Goal: Information Seeking & Learning: Learn about a topic

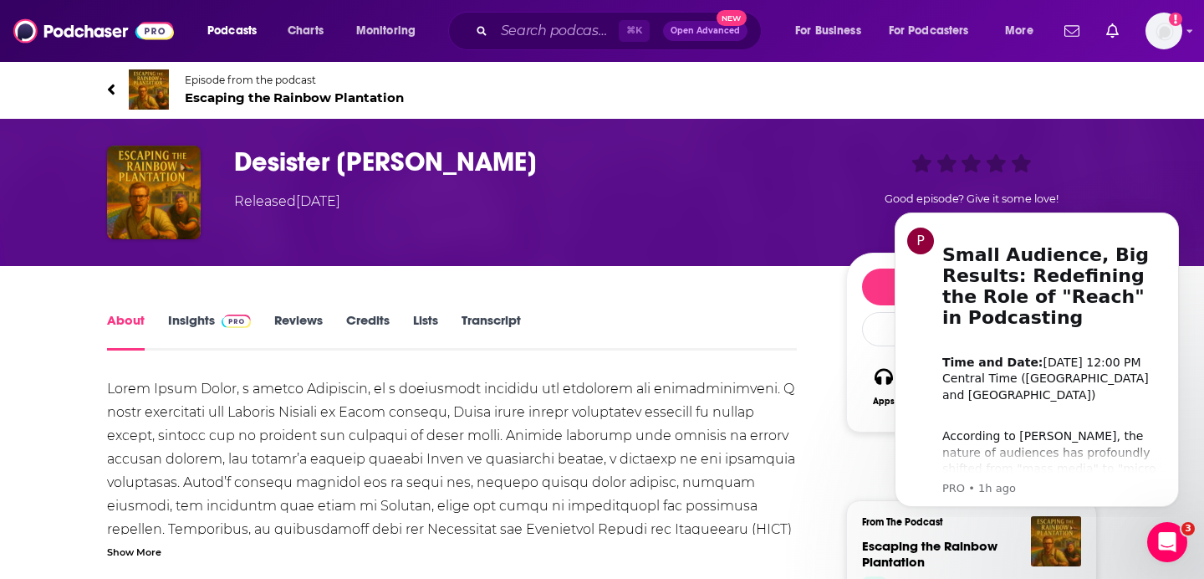
click at [485, 319] on link "Transcript" at bounding box center [491, 331] width 59 height 38
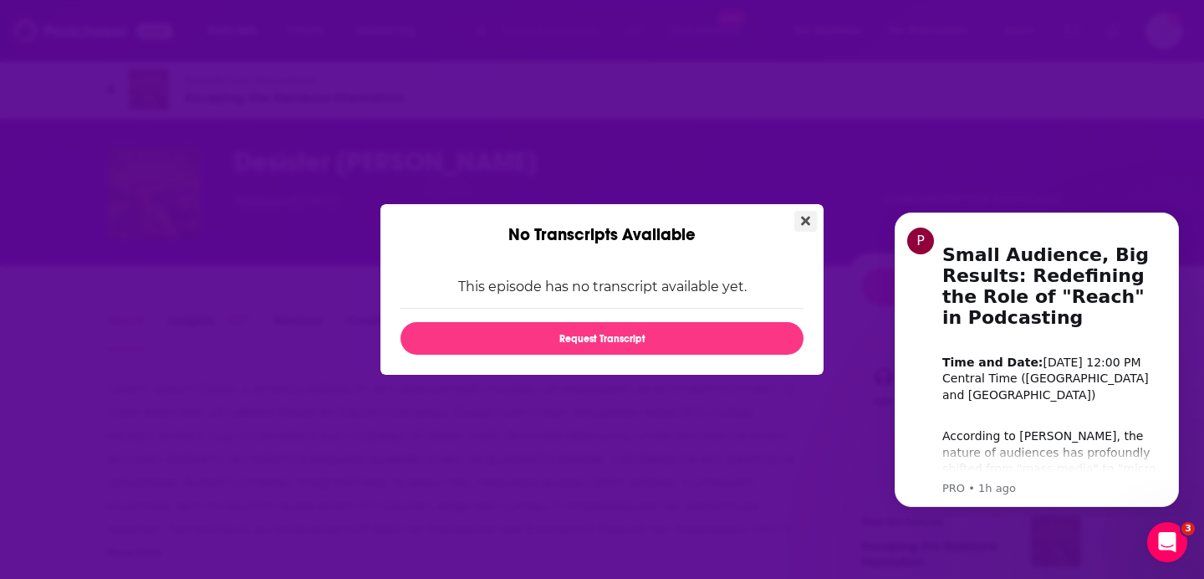
click at [807, 228] on button "Close" at bounding box center [805, 221] width 23 height 21
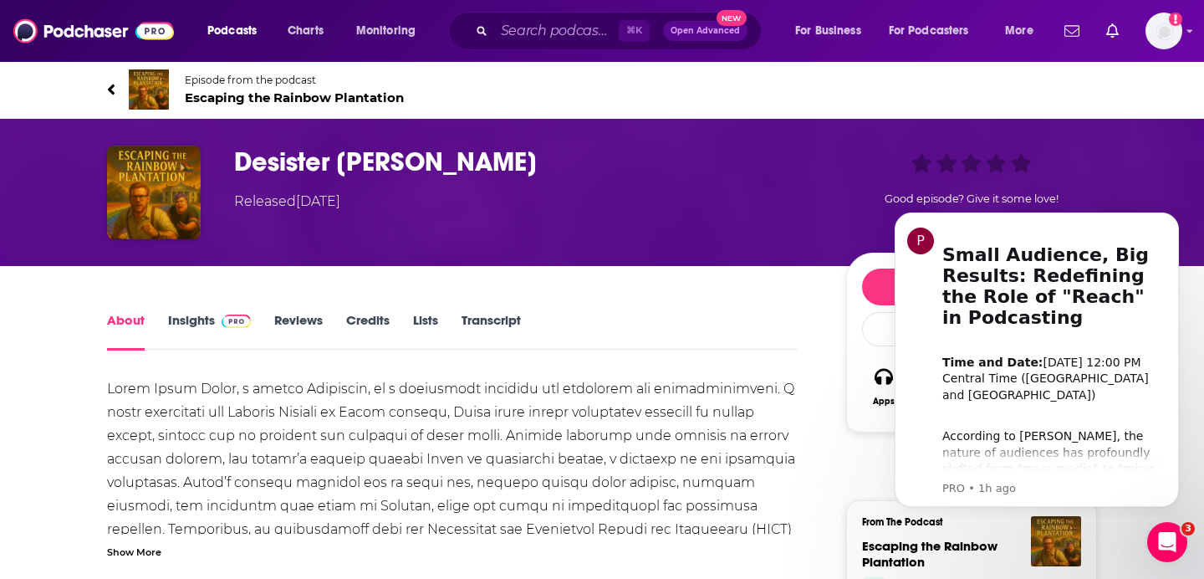
scroll to position [96, 0]
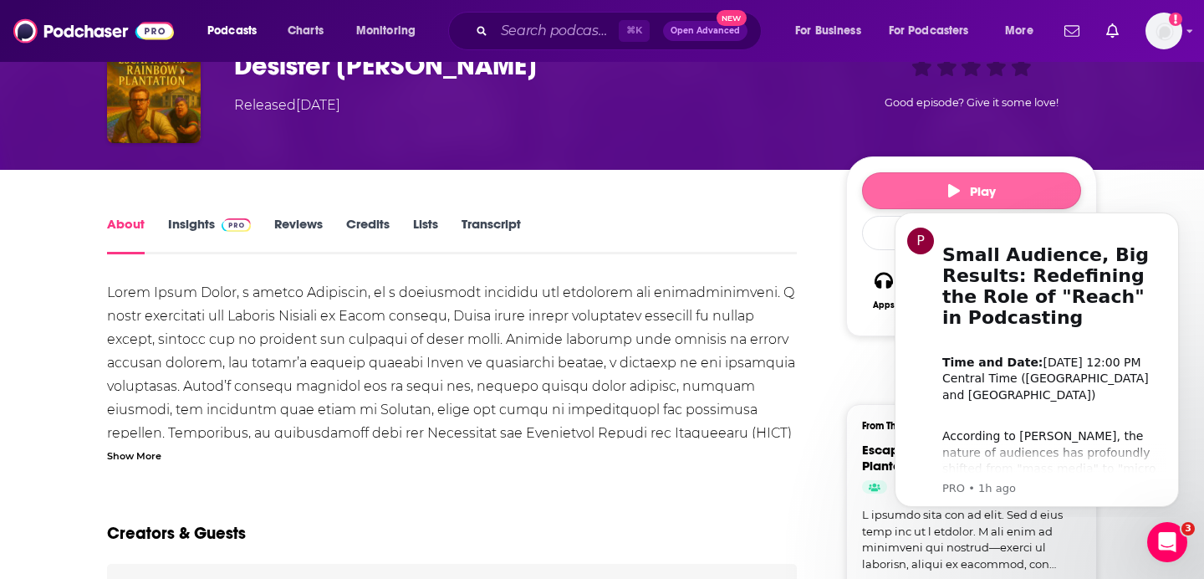
click at [927, 184] on button "Play" at bounding box center [971, 190] width 219 height 37
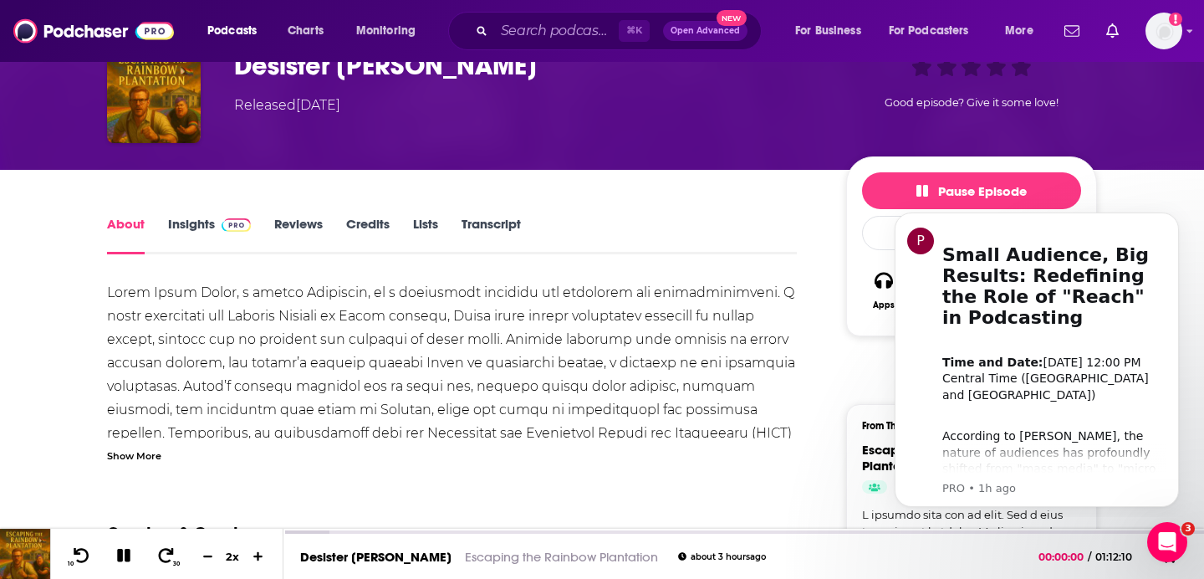
scroll to position [139, 0]
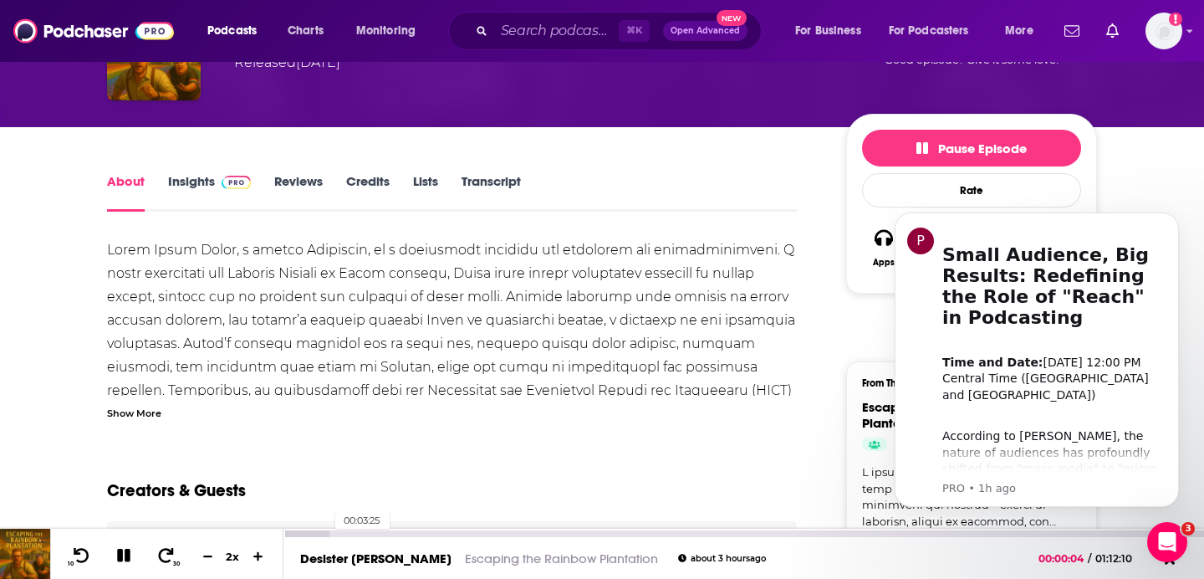
click at [327, 534] on div at bounding box center [306, 533] width 46 height 7
click at [347, 534] on div at bounding box center [327, 533] width 88 height 7
click at [398, 535] on div "00:08:47" at bounding box center [743, 533] width 921 height 7
click at [437, 535] on div at bounding box center [362, 533] width 159 height 7
click at [462, 535] on div at bounding box center [382, 533] width 198 height 7
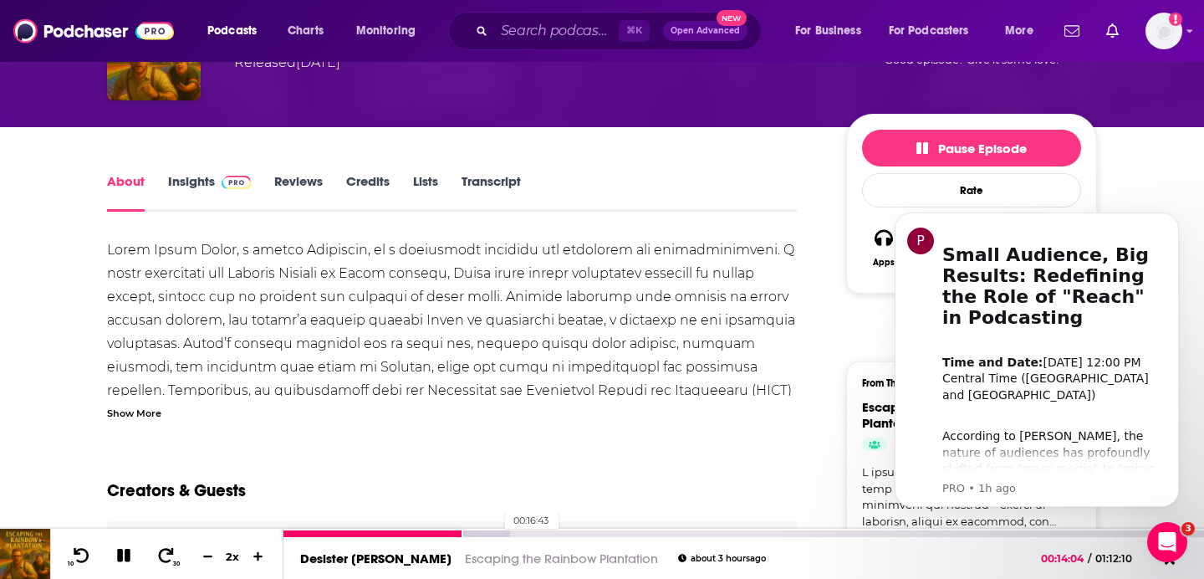
click at [497, 534] on div at bounding box center [396, 533] width 226 height 7
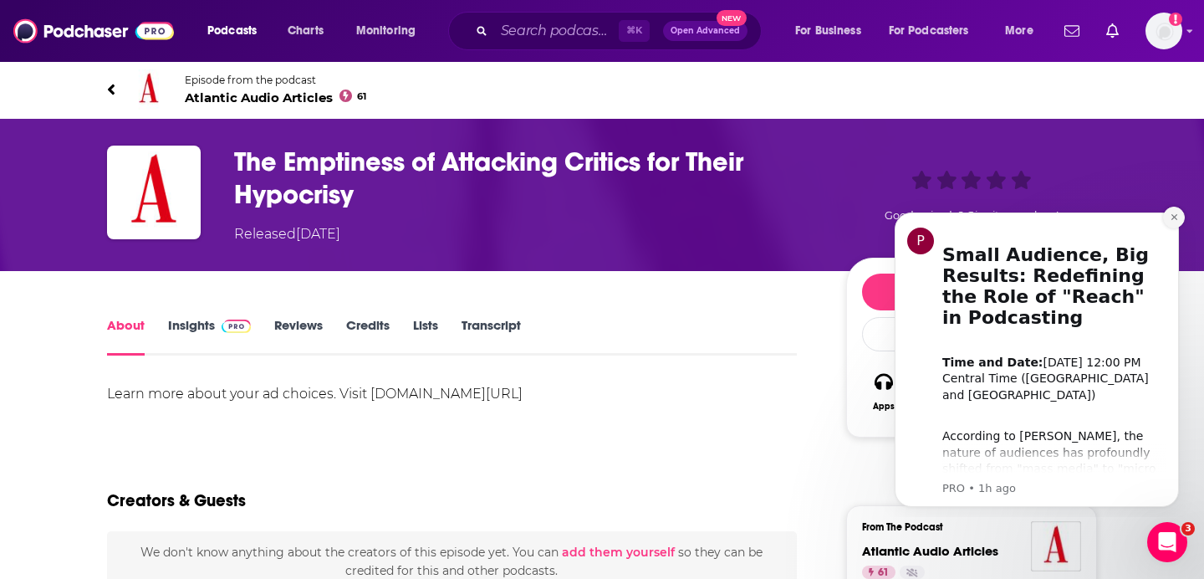
click at [1175, 216] on icon "Dismiss notification" at bounding box center [1174, 217] width 6 height 6
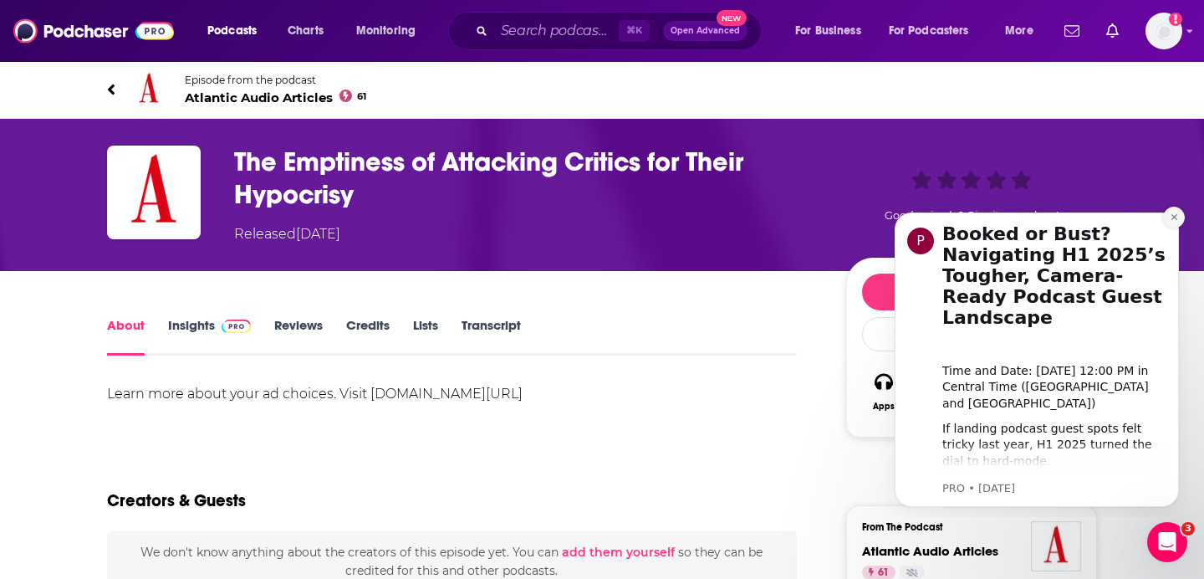
click at [1177, 217] on icon "Dismiss notification" at bounding box center [1174, 216] width 9 height 9
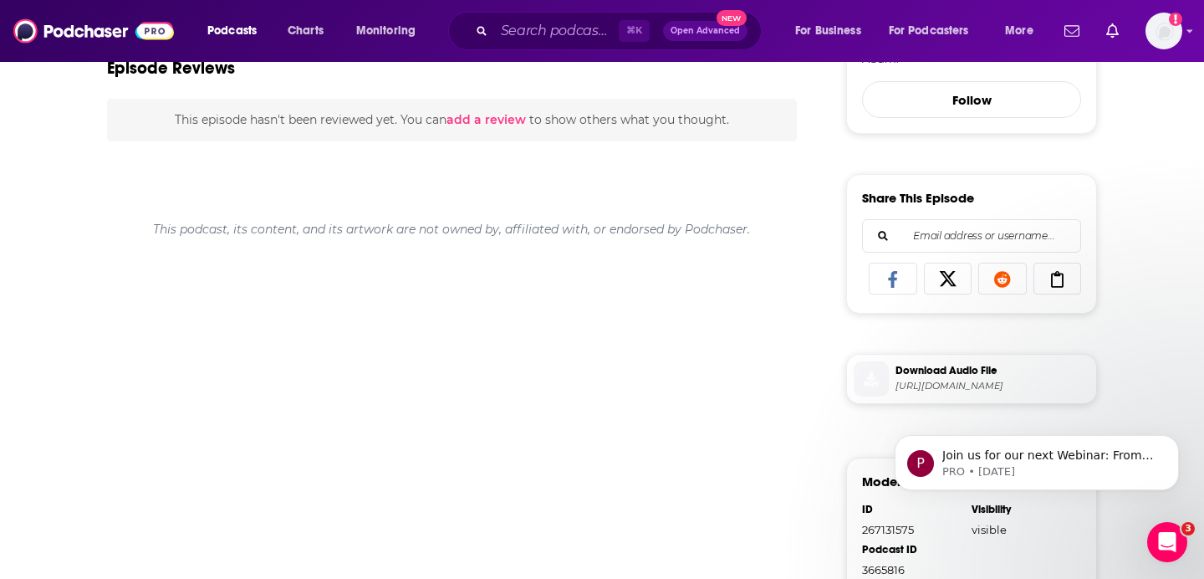
scroll to position [641, 0]
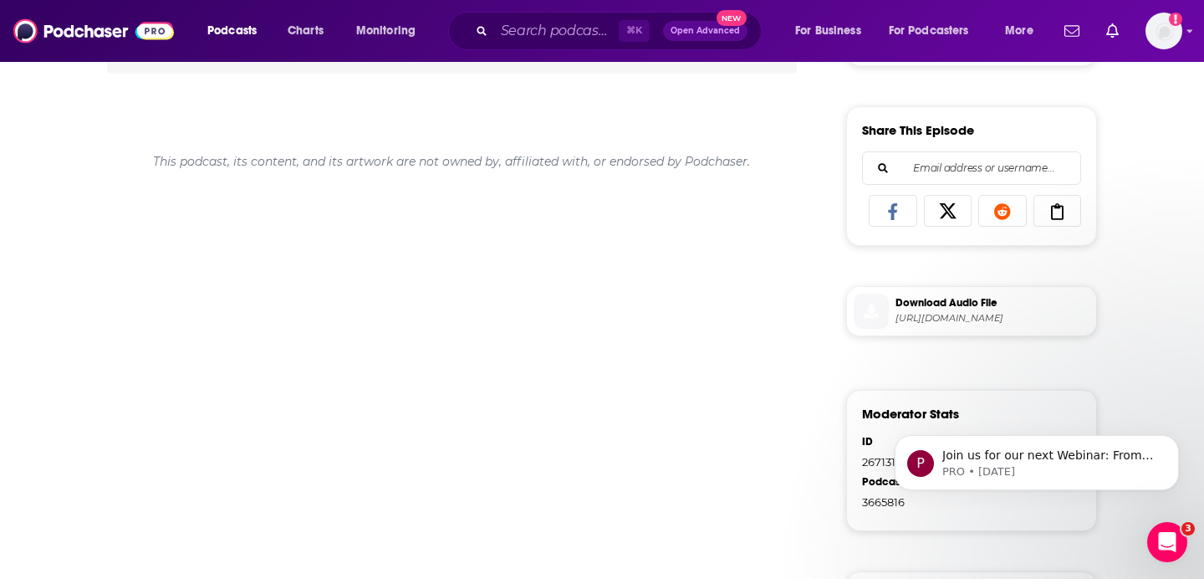
click at [924, 324] on span "https://traffic.megaphone.fm/ATL3677884731.mp3" at bounding box center [993, 318] width 194 height 13
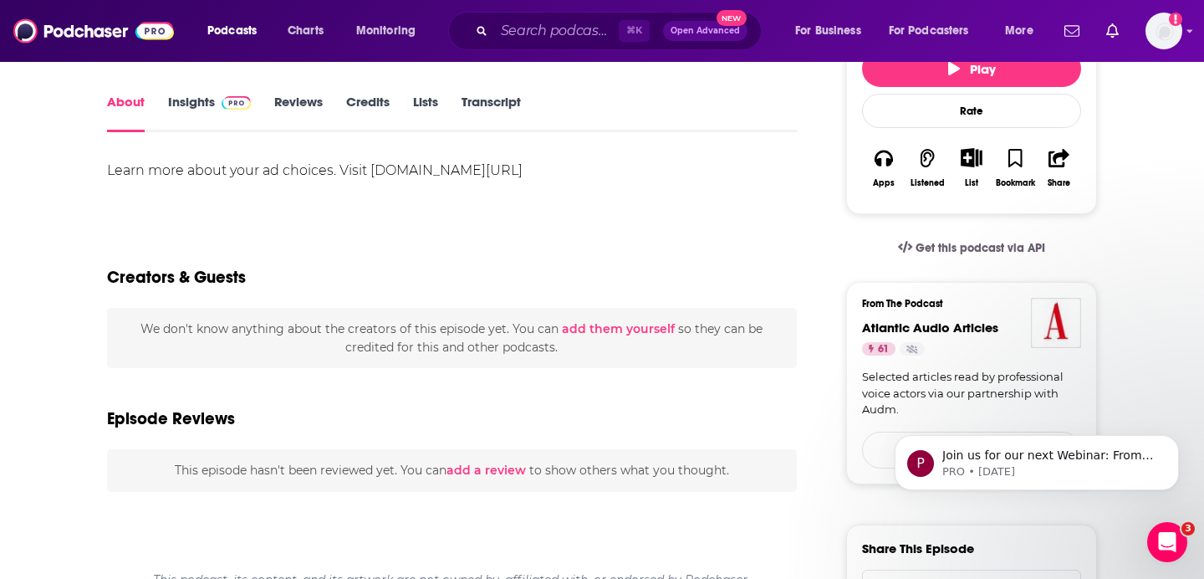
scroll to position [0, 0]
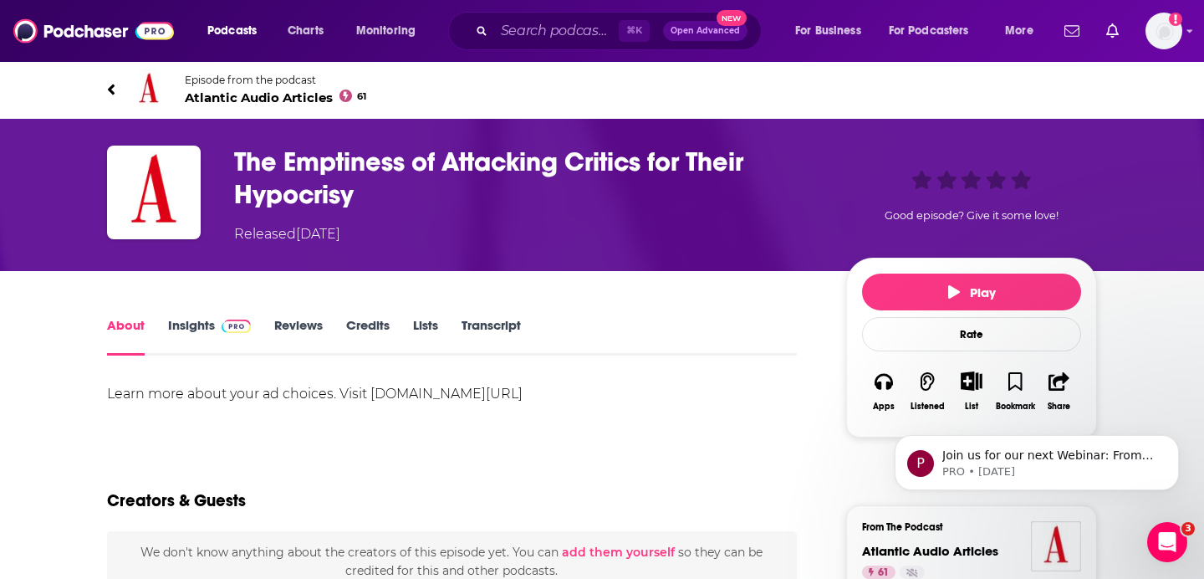
click at [460, 189] on h1 "The Emptiness of Attacking Critics for Their Hypocrisy" at bounding box center [526, 178] width 585 height 65
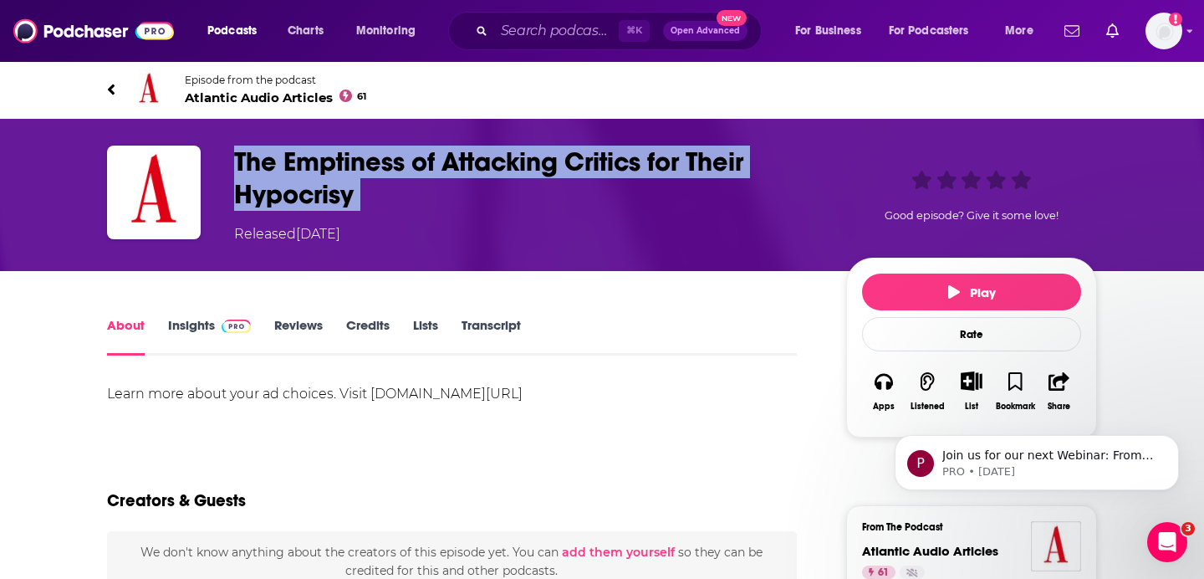
click at [460, 189] on h1 "The Emptiness of Attacking Critics for Their Hypocrisy" at bounding box center [526, 178] width 585 height 65
copy h1 "The Emptiness of Attacking Critics for Their Hypocrisy"
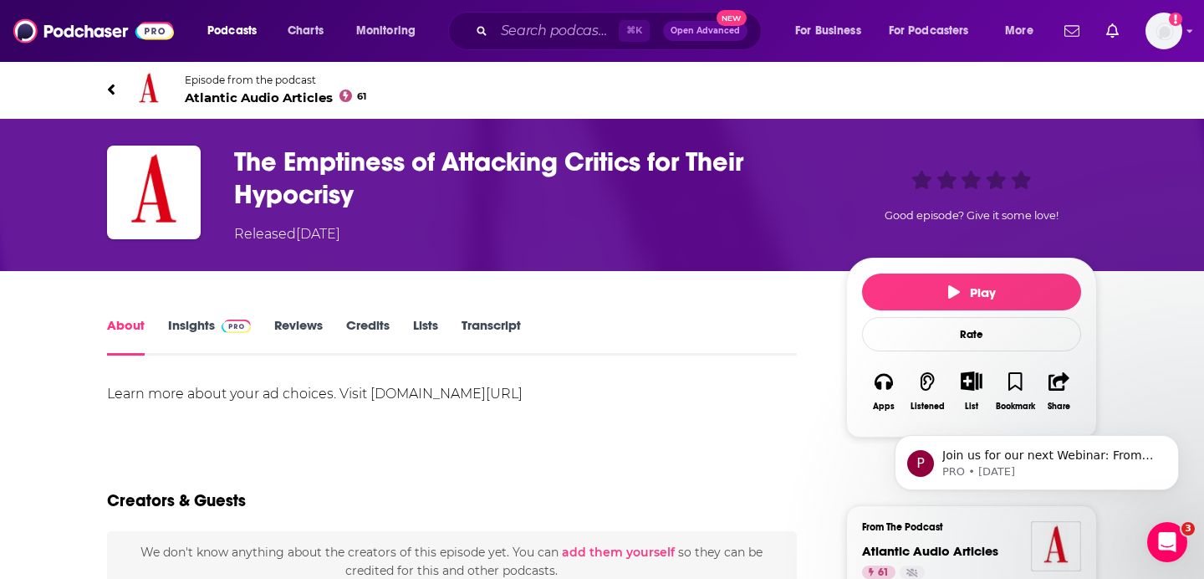
click at [467, 315] on div "About Insights Reviews Credits Lists Transcript" at bounding box center [452, 334] width 690 height 41
click at [477, 325] on link "Transcript" at bounding box center [491, 336] width 59 height 38
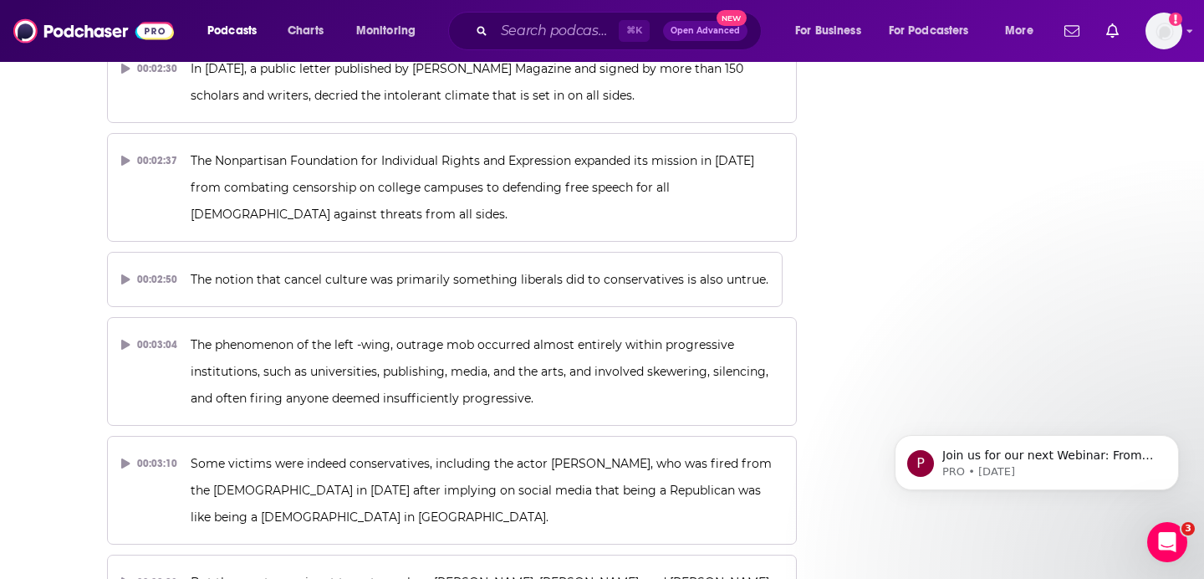
scroll to position [1599, 0]
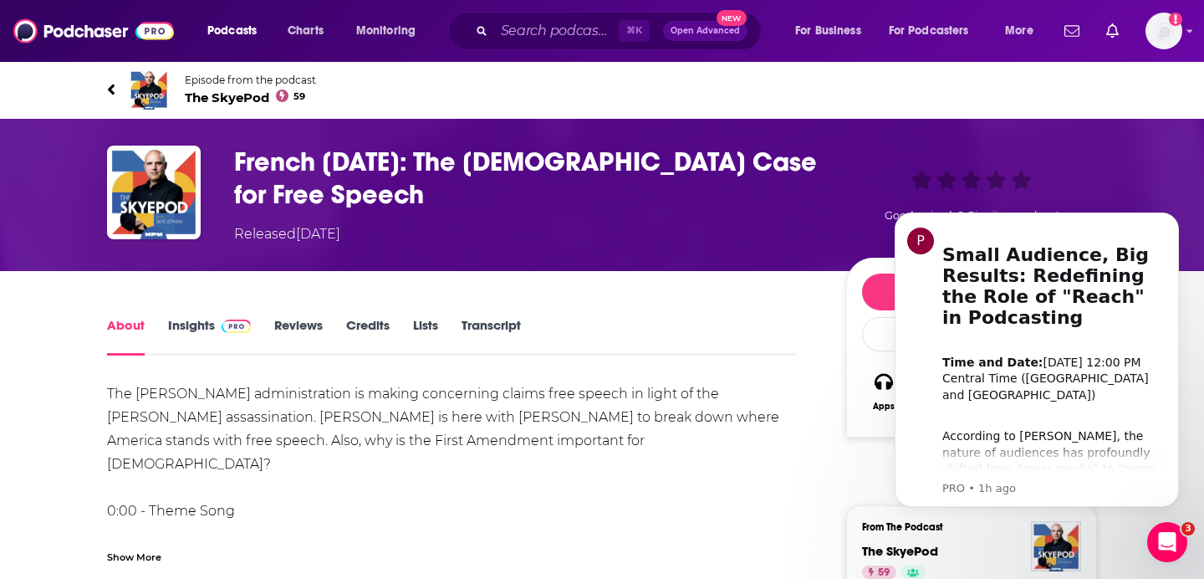
click at [488, 323] on link "Transcript" at bounding box center [491, 336] width 59 height 38
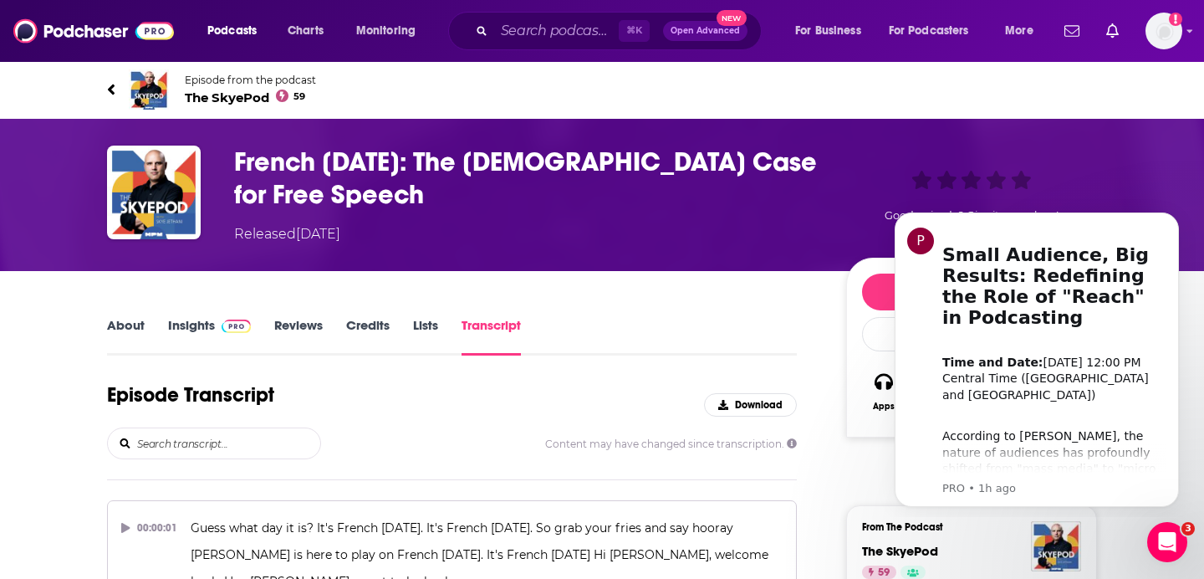
click at [359, 191] on h3 "French Friday: The Christian Case for Free Speech" at bounding box center [526, 178] width 585 height 65
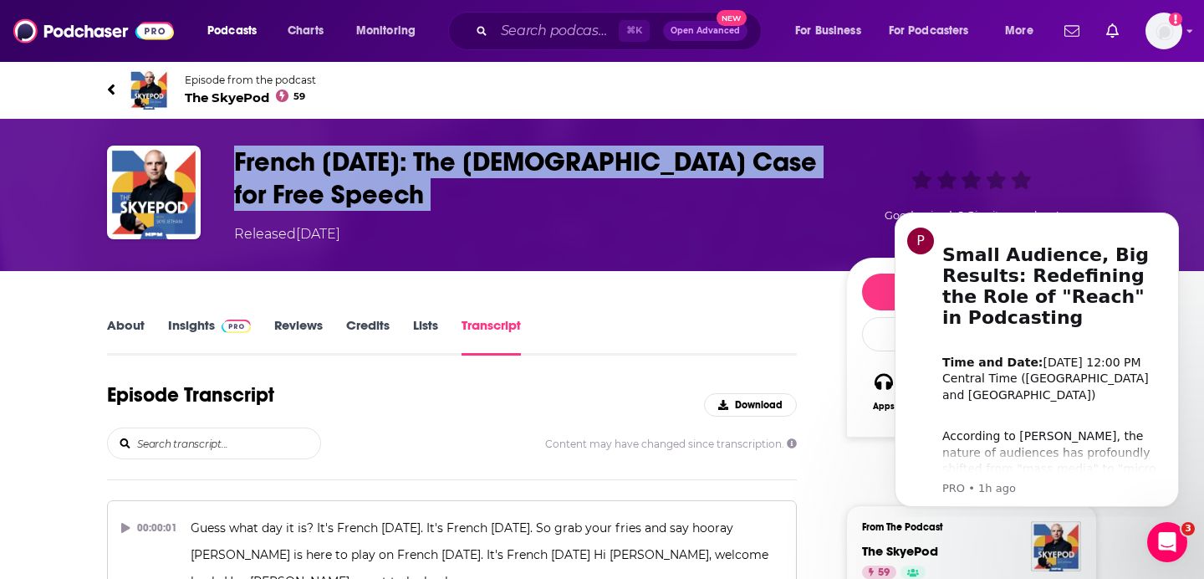
click at [359, 191] on h3 "French Friday: The Christian Case for Free Speech" at bounding box center [526, 178] width 585 height 65
copy h3 "French Friday: The Christian Case for Free Speech"
click at [392, 197] on h3 "French Friday: The Christian Case for Free Speech" at bounding box center [526, 178] width 585 height 65
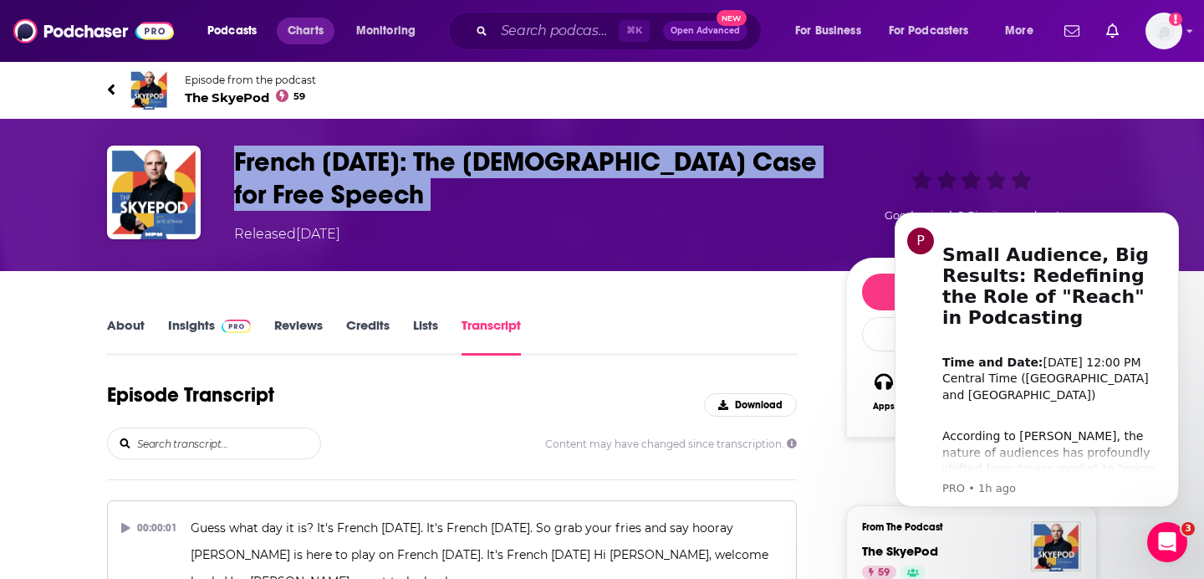
copy h3 "French Friday: The Christian Case for Free Speech"
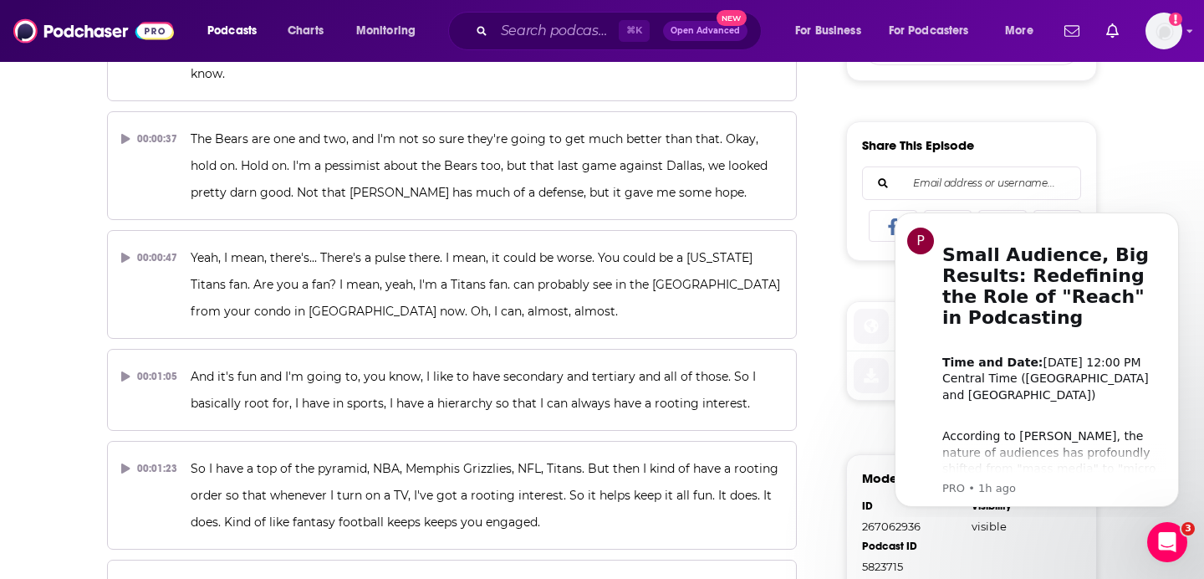
scroll to position [3980, 0]
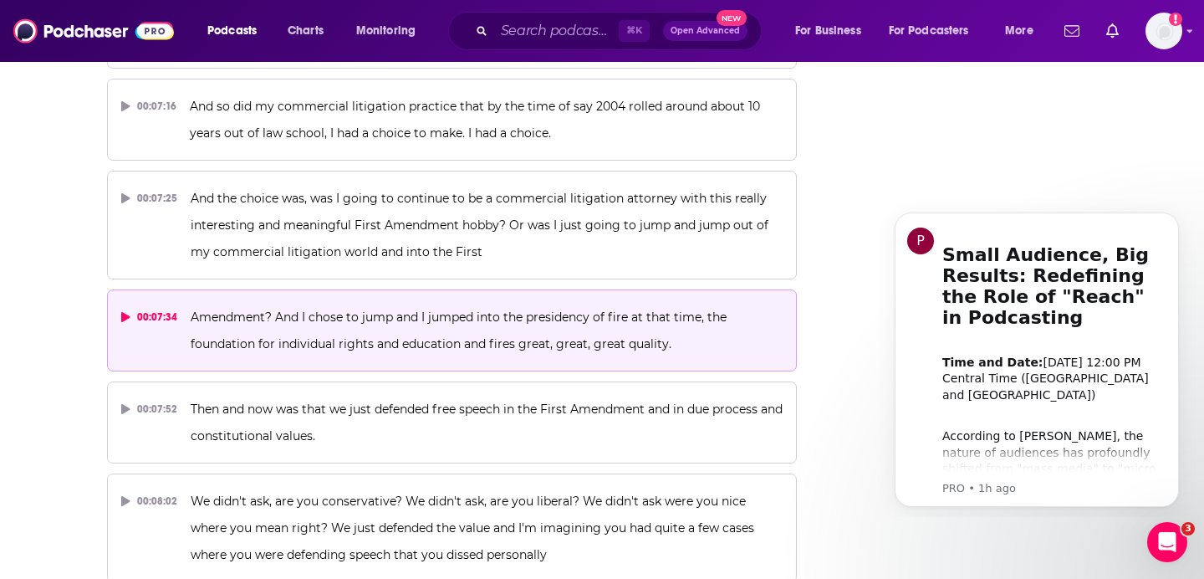
click at [124, 312] on icon at bounding box center [125, 317] width 8 height 10
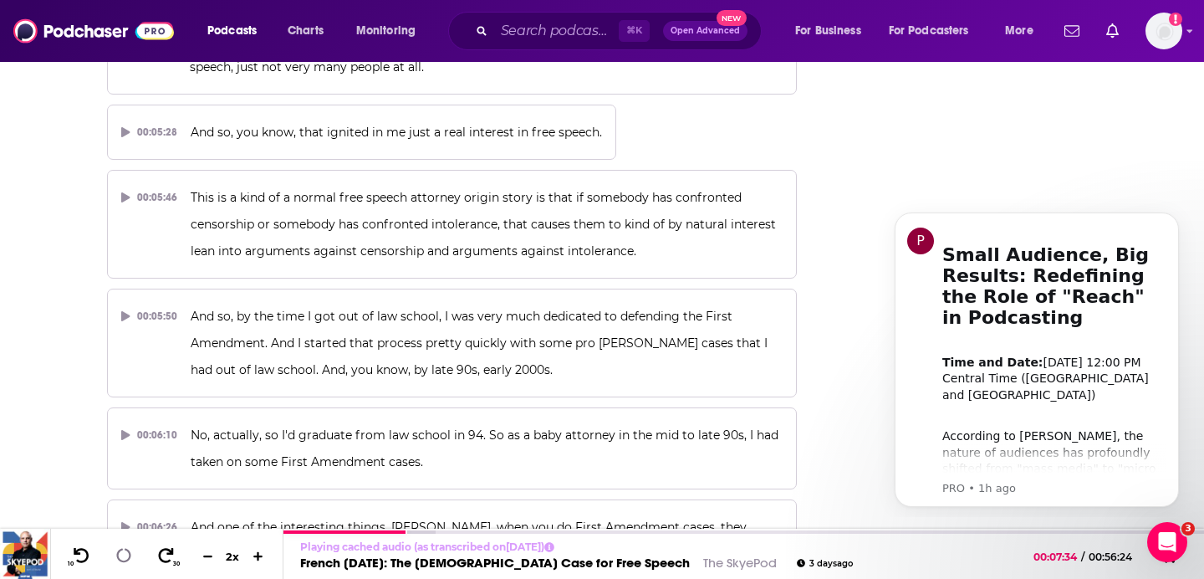
scroll to position [3035, 0]
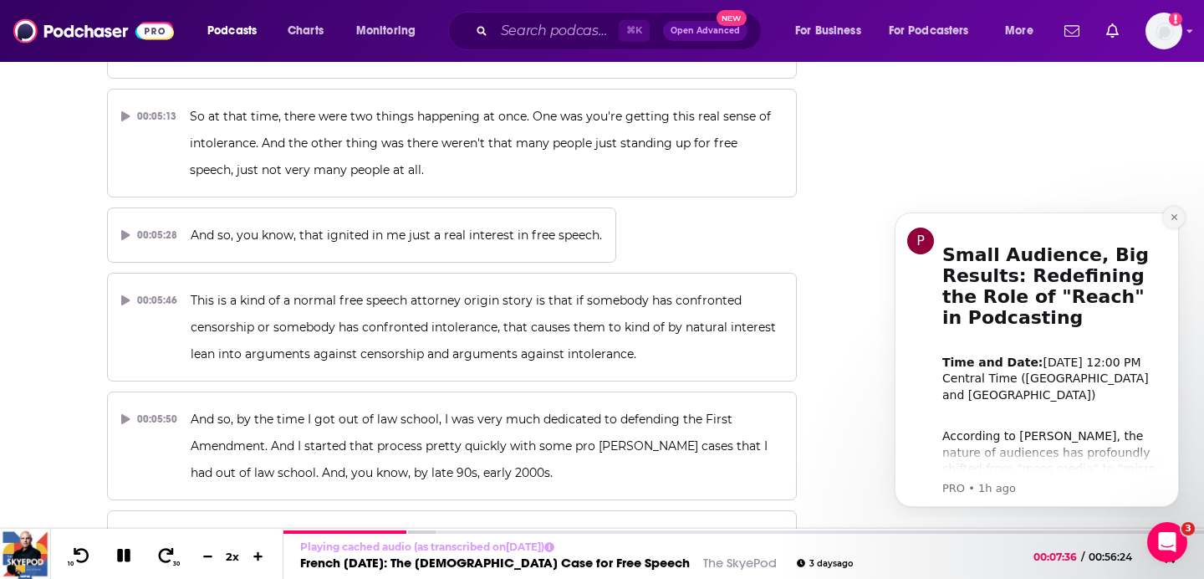
click at [1173, 214] on icon "Dismiss notification" at bounding box center [1174, 216] width 9 height 9
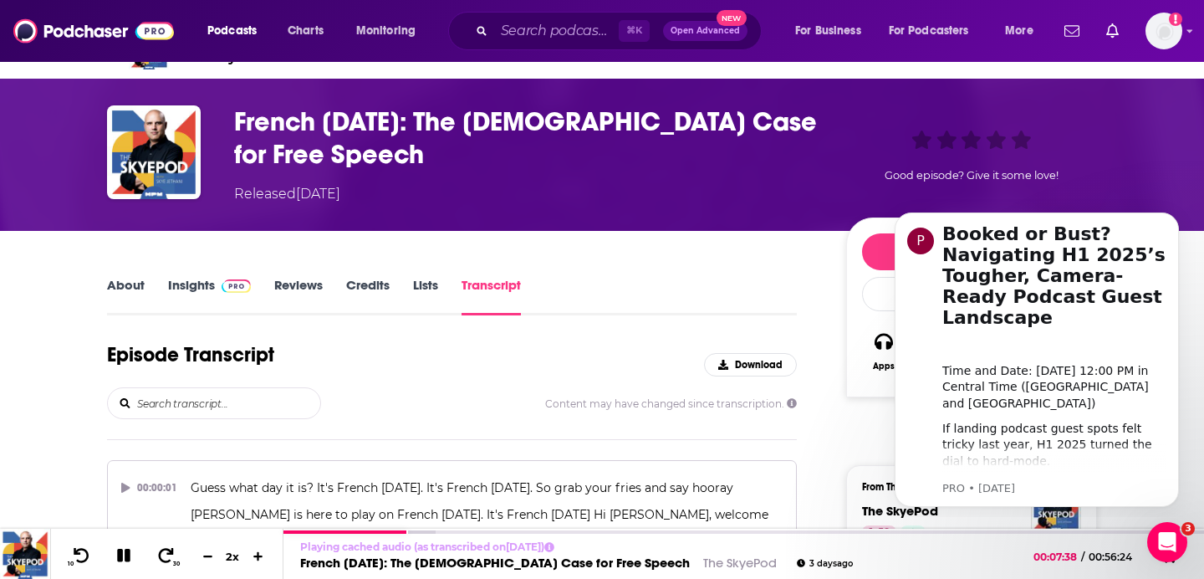
scroll to position [0, 0]
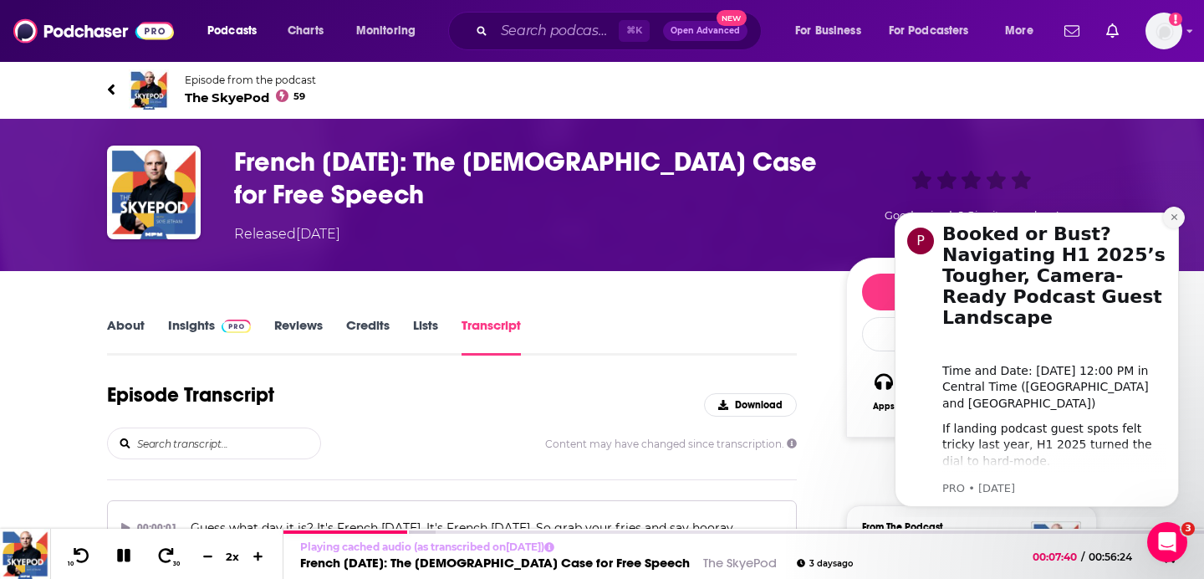
click at [1168, 217] on button "Dismiss notification" at bounding box center [1174, 218] width 22 height 22
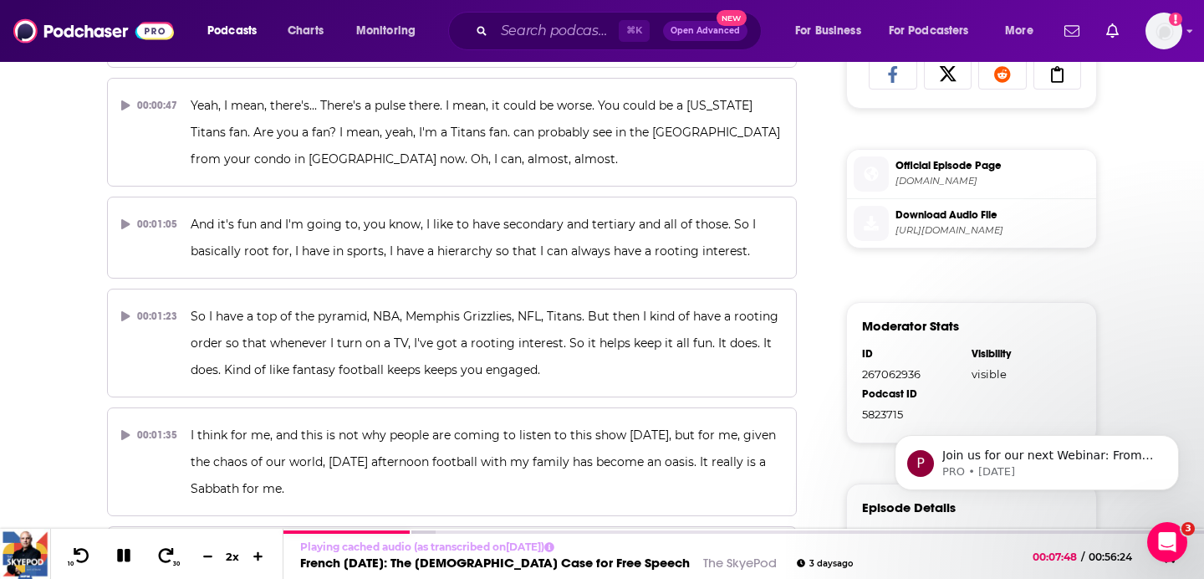
scroll to position [778, 0]
click at [950, 217] on span "Download Audio File" at bounding box center [993, 215] width 194 height 15
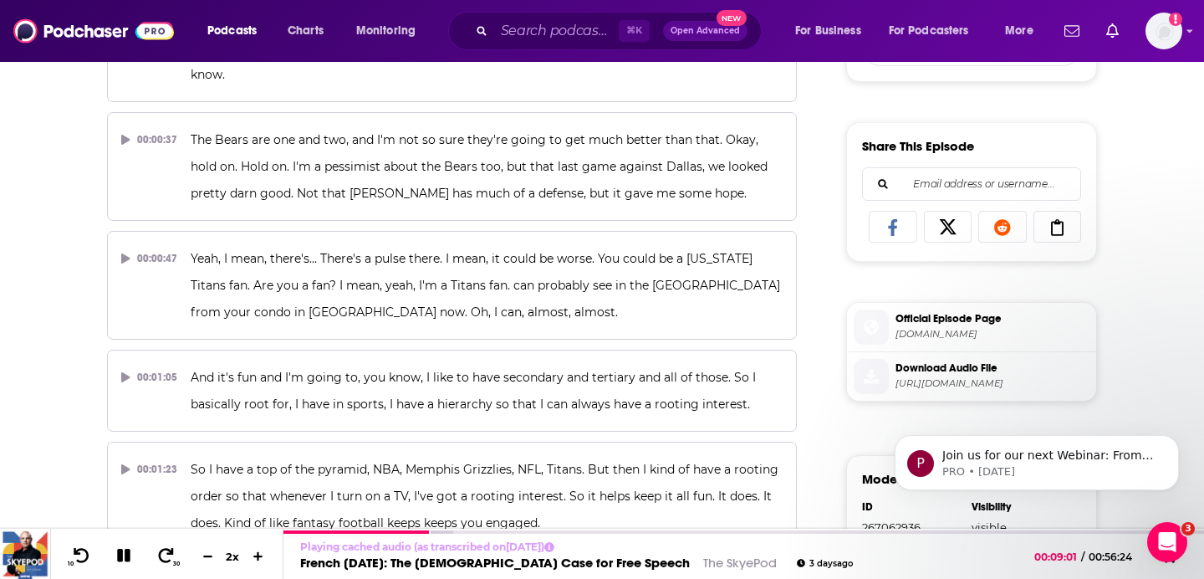
scroll to position [799, 0]
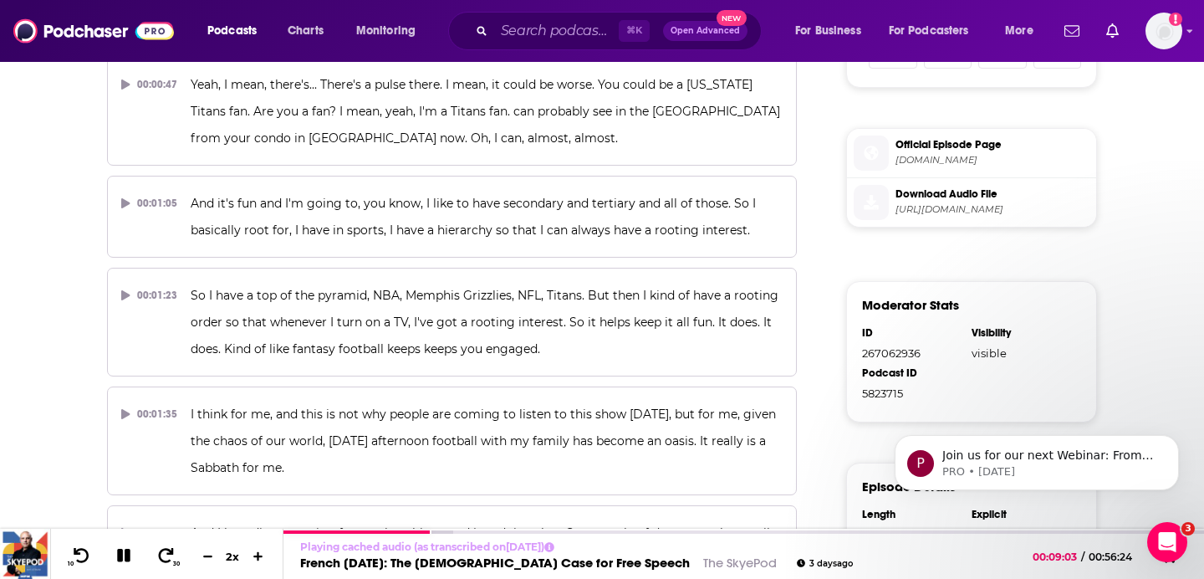
click at [944, 205] on span "https://traffic.libsyn.com/secure/2573b4d7-1cb5-4530-8b09-5c548ac0cb20/The_Skye…" at bounding box center [993, 209] width 194 height 13
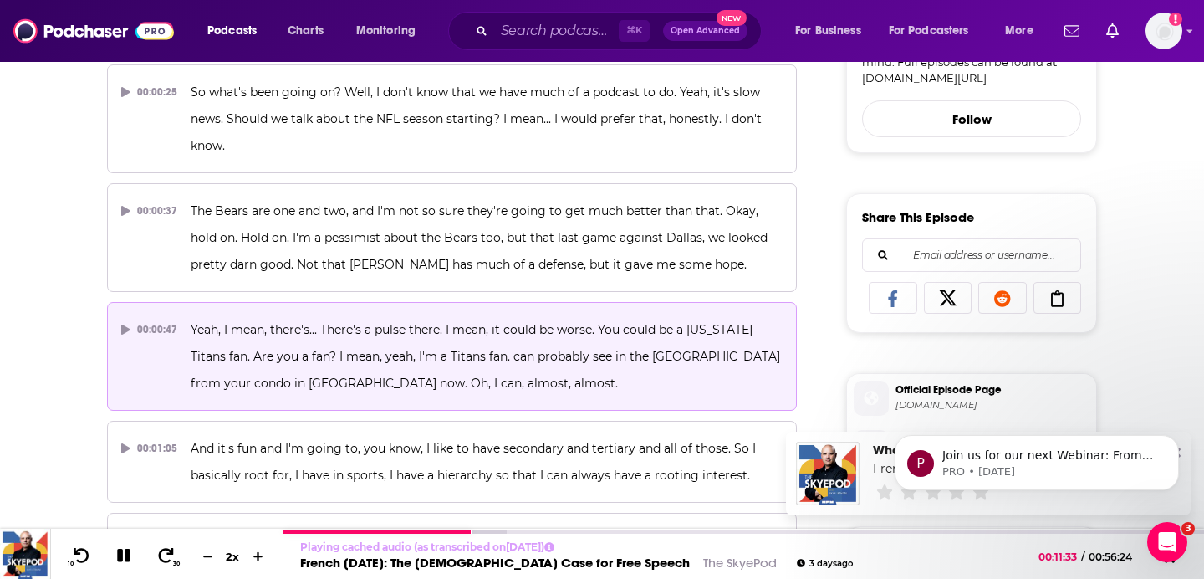
scroll to position [452, 0]
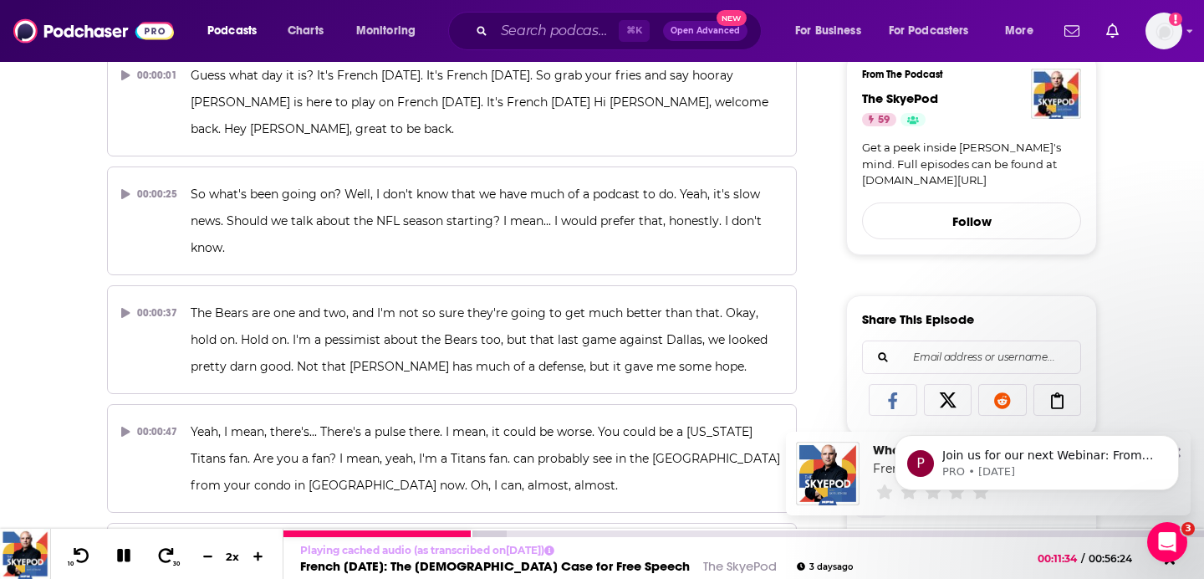
click at [118, 558] on icon at bounding box center [124, 555] width 18 height 18
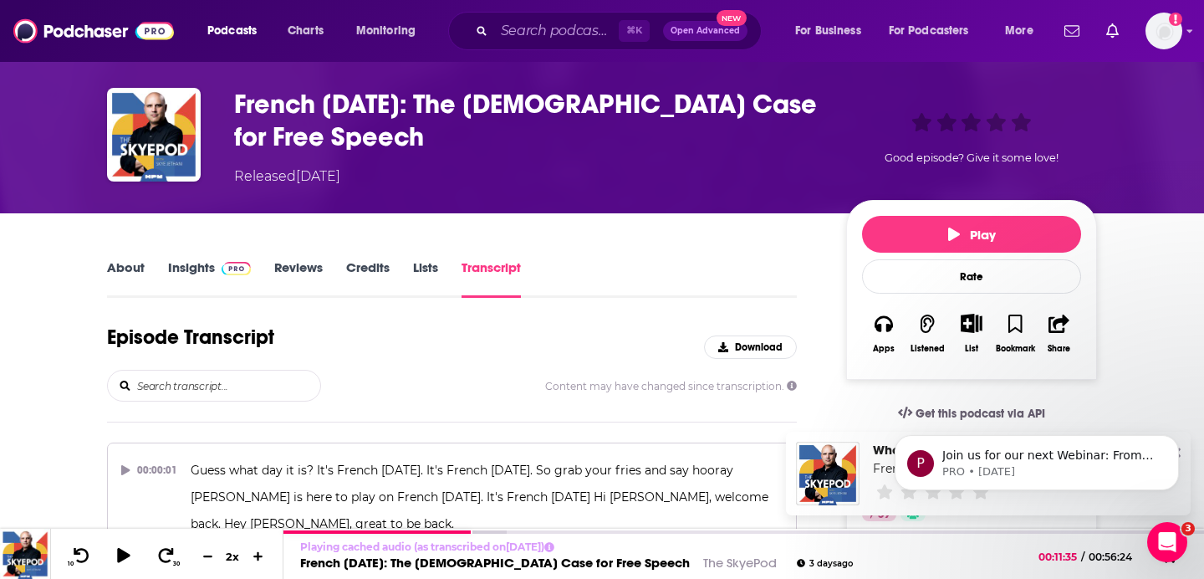
scroll to position [0, 0]
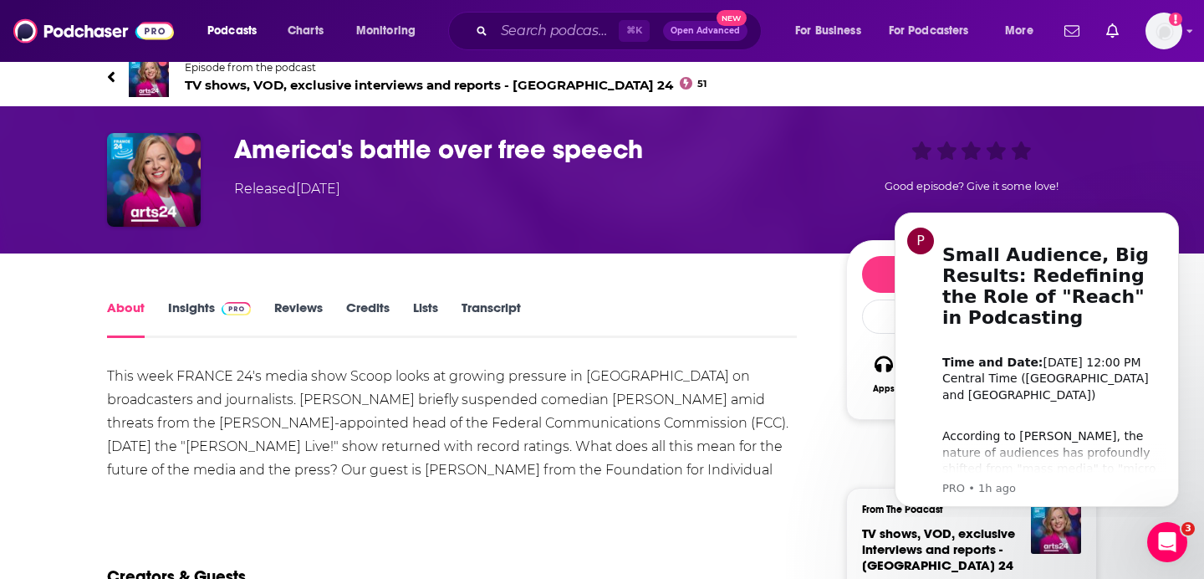
scroll to position [9, 0]
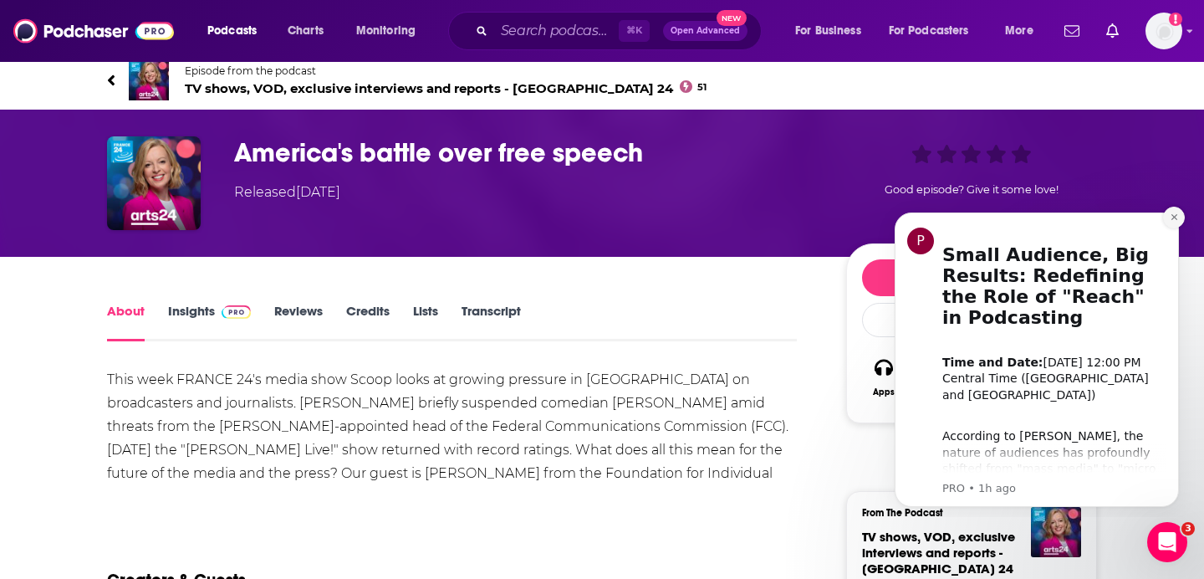
click at [1176, 219] on icon "Dismiss notification" at bounding box center [1174, 217] width 6 height 6
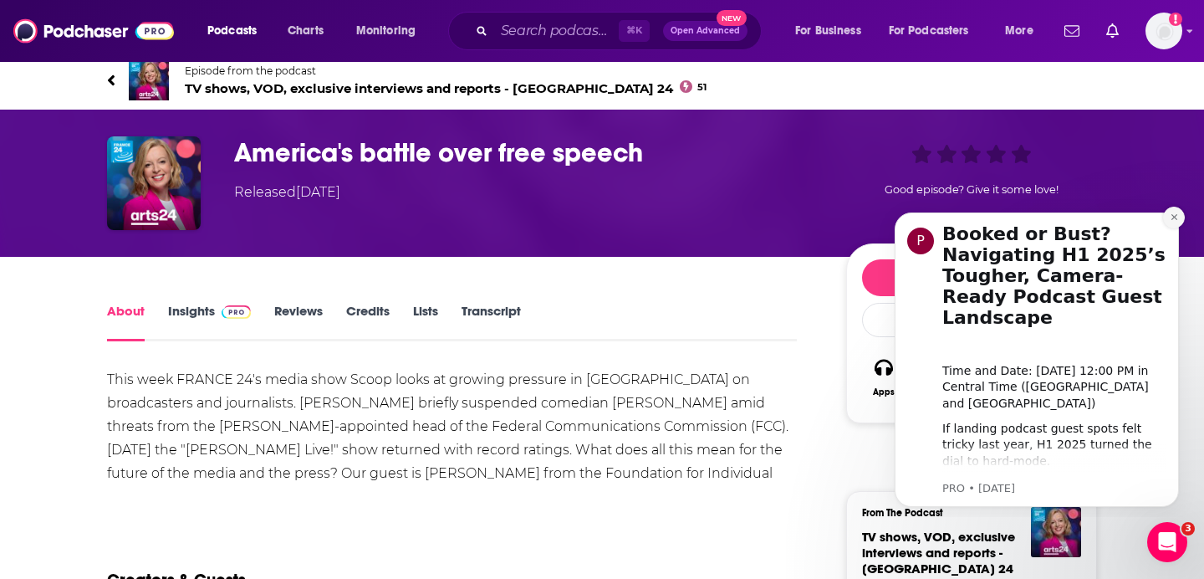
click at [1176, 219] on icon "Dismiss notification" at bounding box center [1174, 217] width 6 height 6
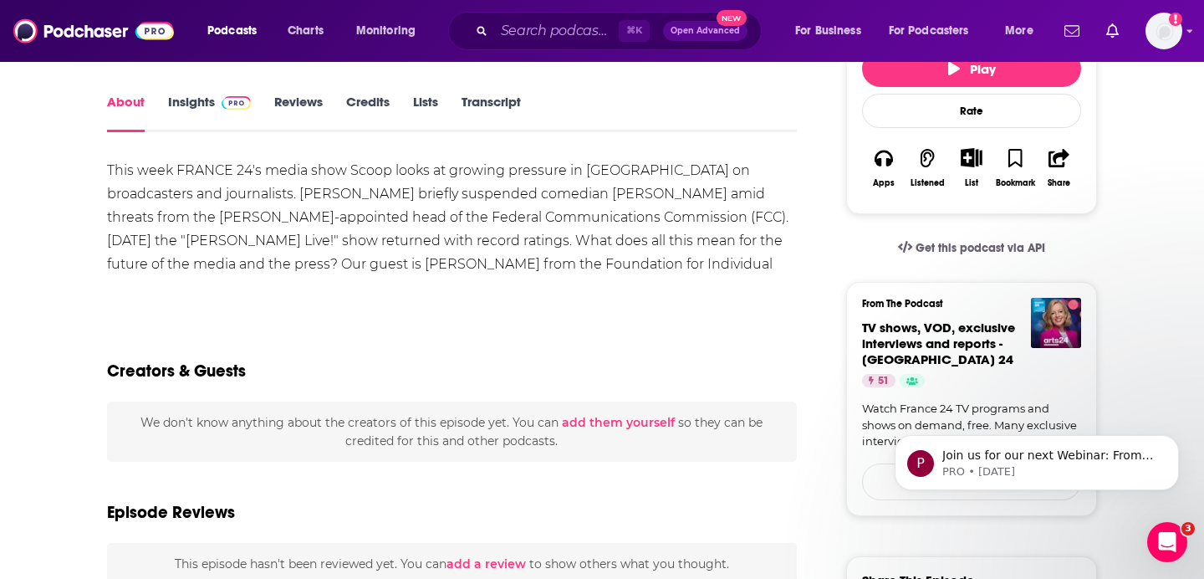
scroll to position [38, 0]
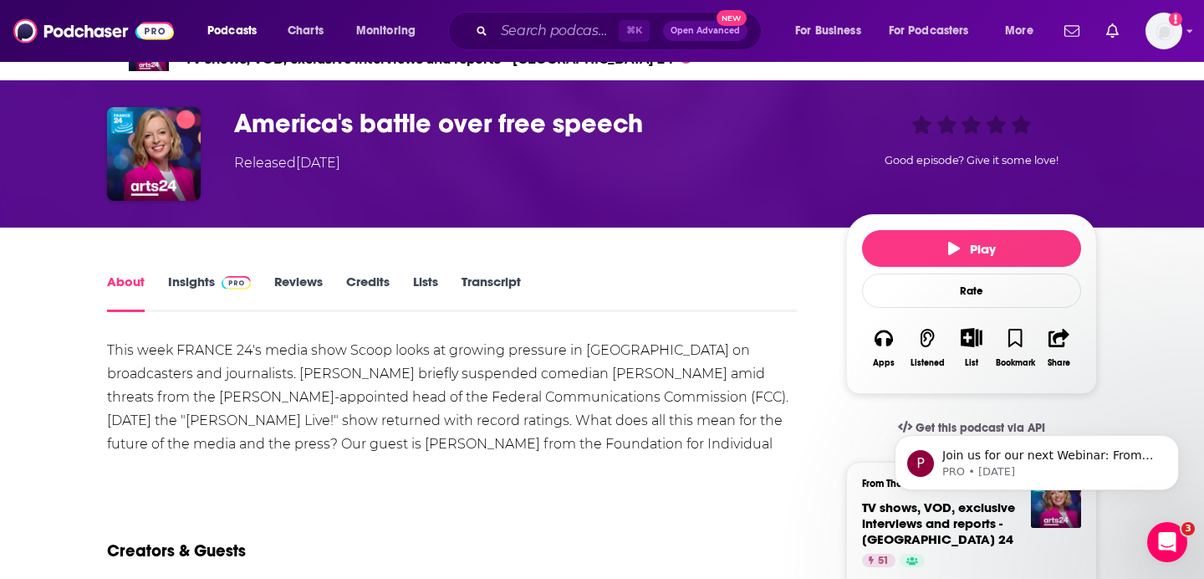
click at [477, 283] on link "Transcript" at bounding box center [491, 292] width 59 height 38
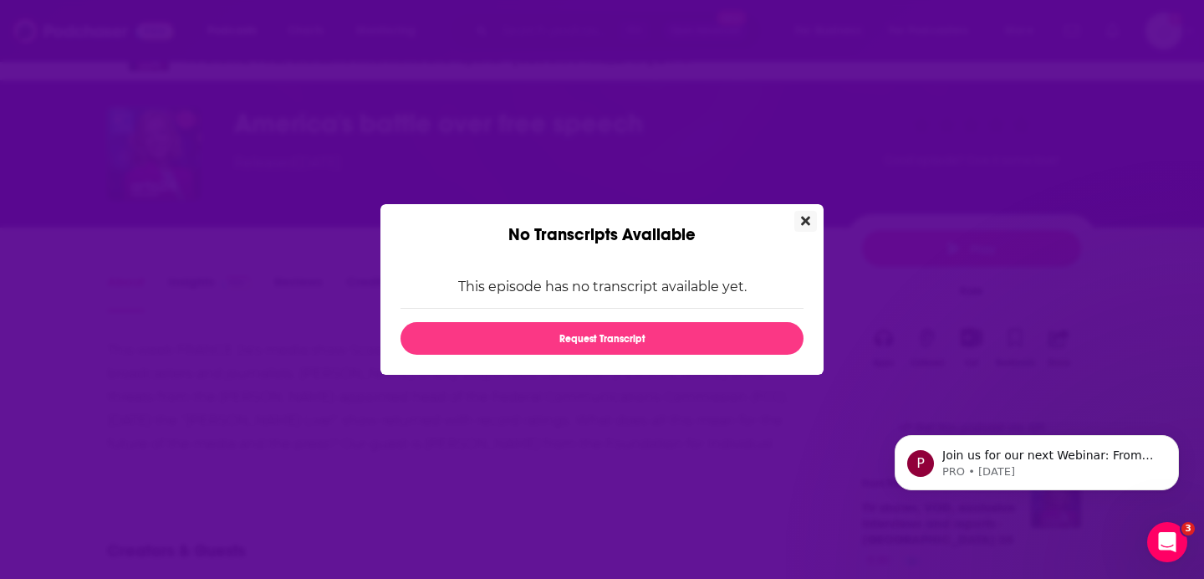
click at [811, 222] on button "Close" at bounding box center [805, 221] width 23 height 21
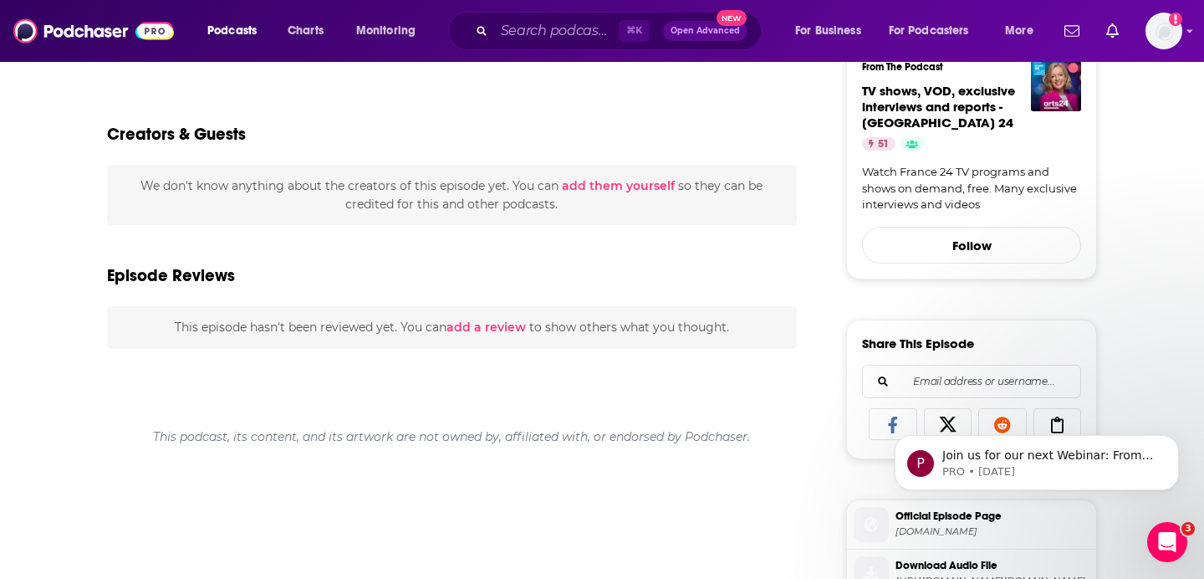
scroll to position [678, 0]
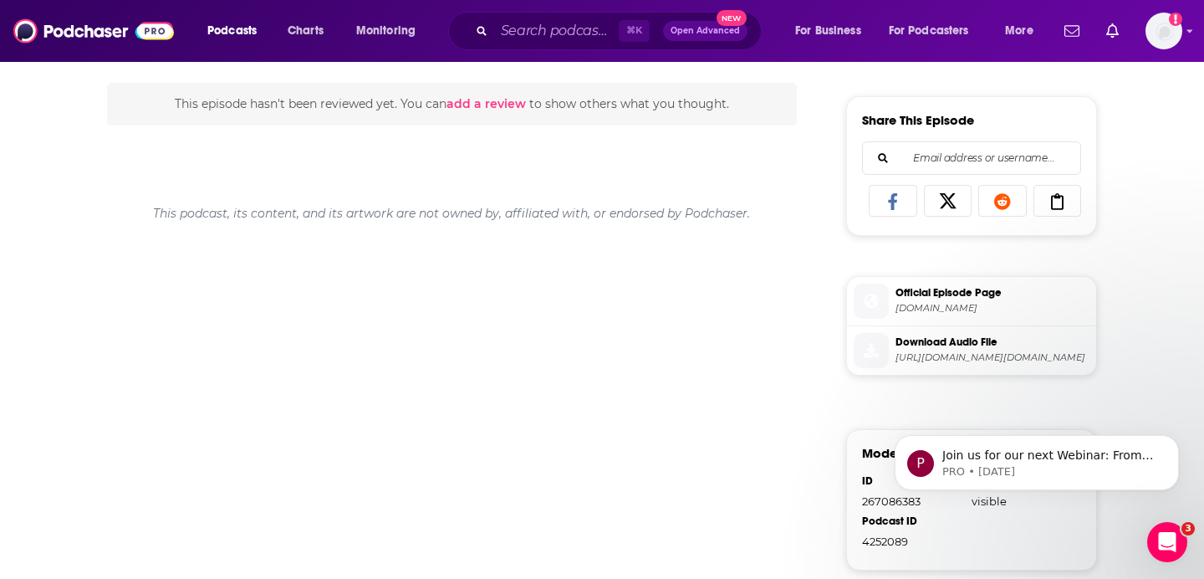
click at [929, 361] on div "P Join us for our next Webinar: From Pushback to Payoff: Building Buy-In for Ni…" at bounding box center [1037, 385] width 308 height 209
click at [955, 350] on span "Download Audio File" at bounding box center [993, 341] width 194 height 15
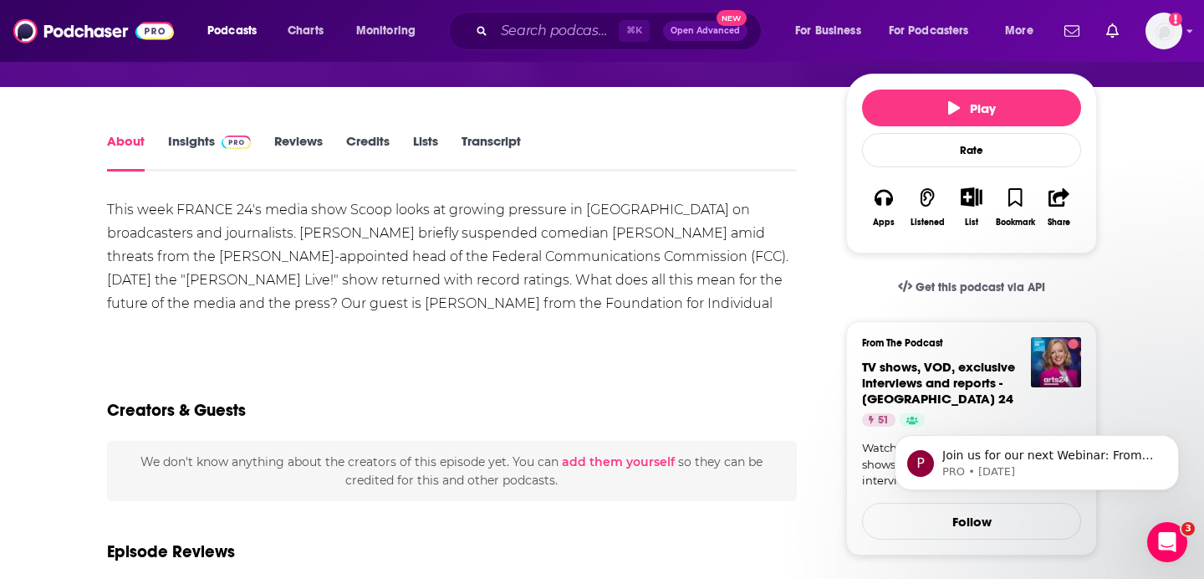
scroll to position [0, 0]
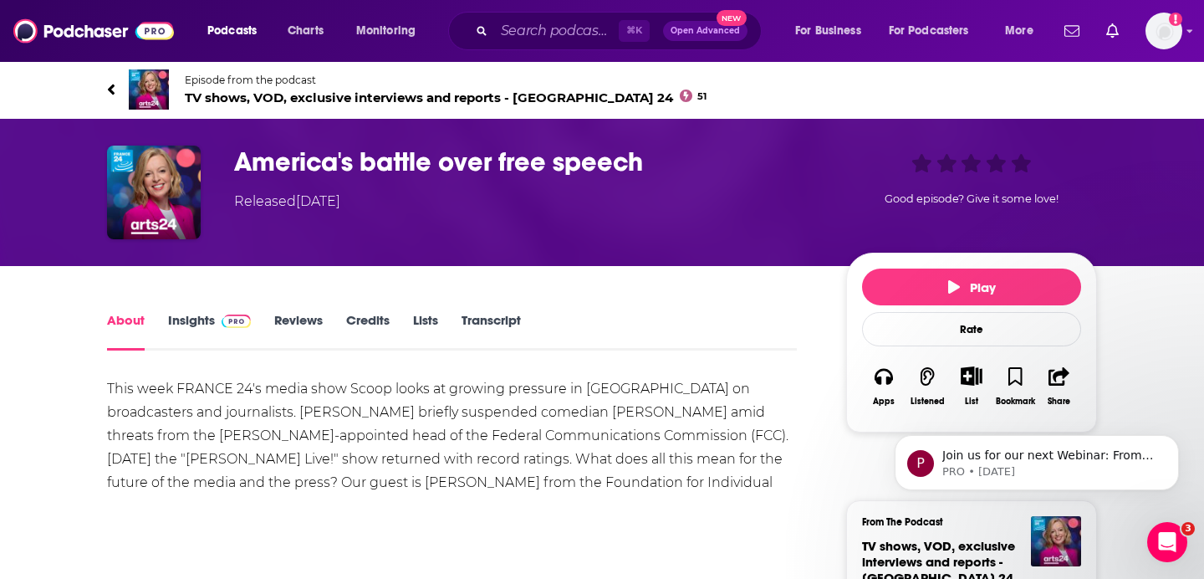
click at [661, 151] on h1 "America's battle over free speech" at bounding box center [526, 162] width 585 height 33
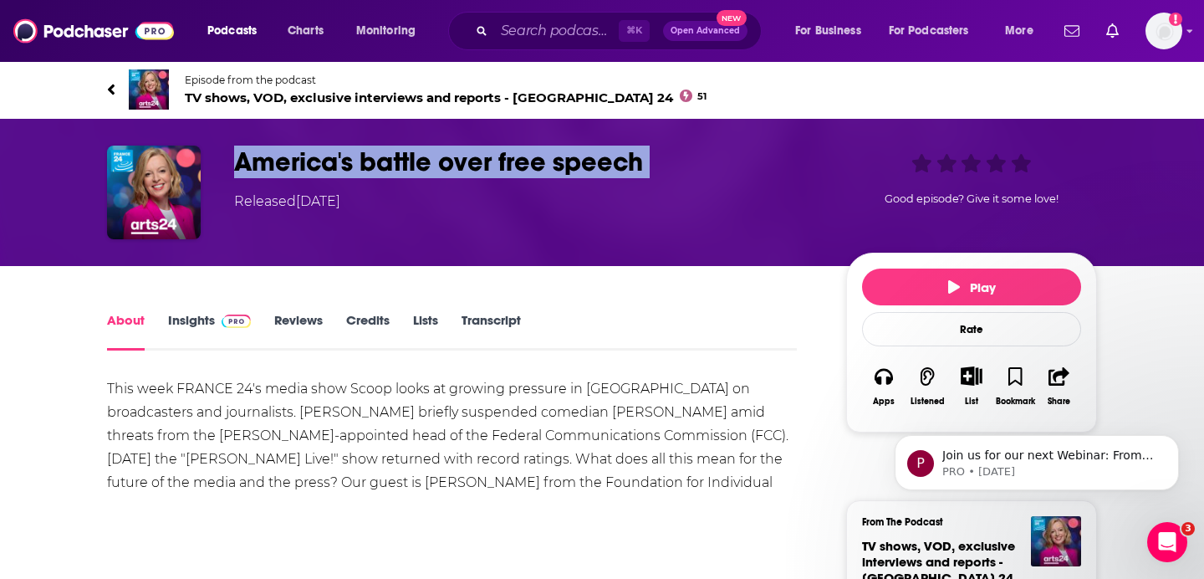
click at [661, 151] on h1 "America's battle over free speech" at bounding box center [526, 162] width 585 height 33
copy h1 "America's battle over free speech"
click at [657, 89] on link "Episode from the podcast TV shows, VOD, exclusive interviews and reports - Fran…" at bounding box center [602, 89] width 990 height 40
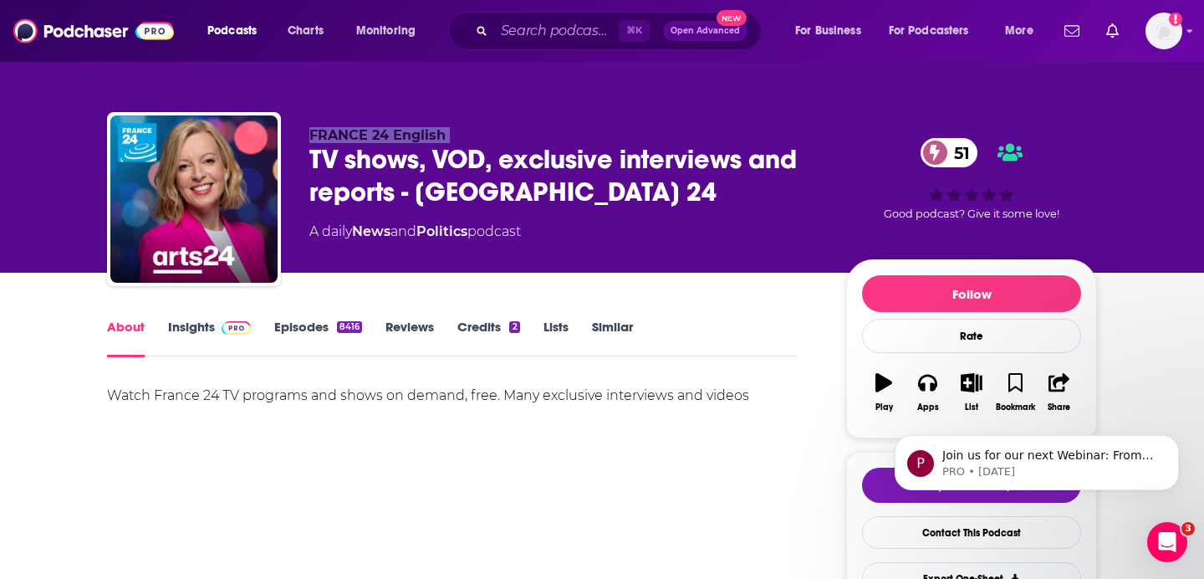
click at [657, 89] on div "FRANCE 24 English TV shows, VOD, exclusive interviews and reports - France 24 5…" at bounding box center [602, 136] width 1070 height 273
click at [501, 175] on div "TV shows, VOD, exclusive interviews and reports - France 24 51" at bounding box center [564, 175] width 510 height 65
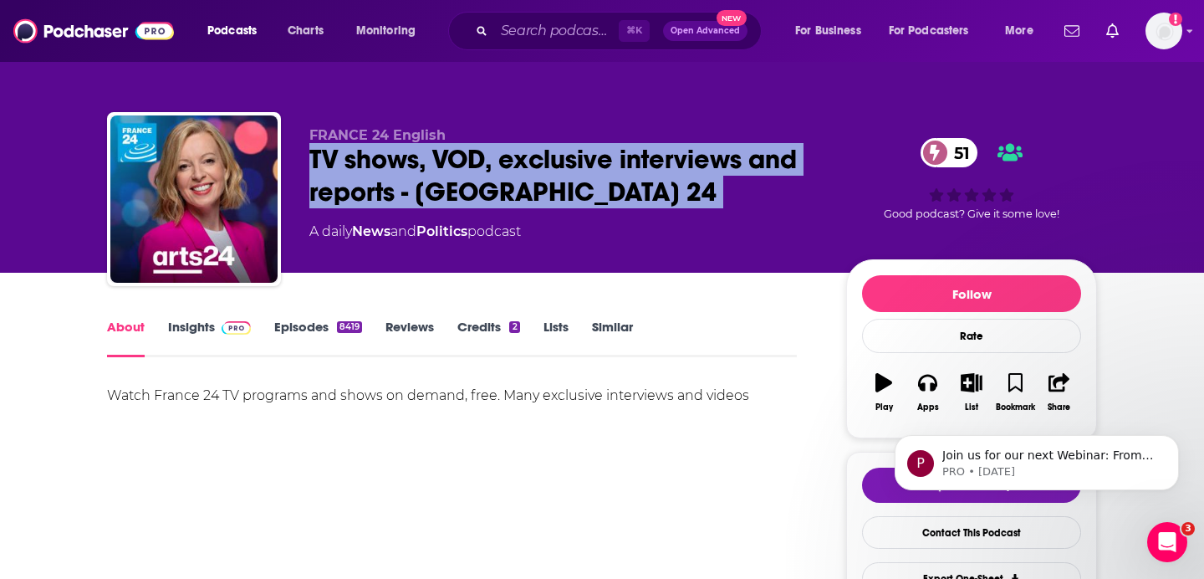
click at [501, 175] on div "TV shows, VOD, exclusive interviews and reports - France 24 51" at bounding box center [564, 175] width 510 height 65
copy div "TV shows, VOD, exclusive interviews and reports - France 24 51"
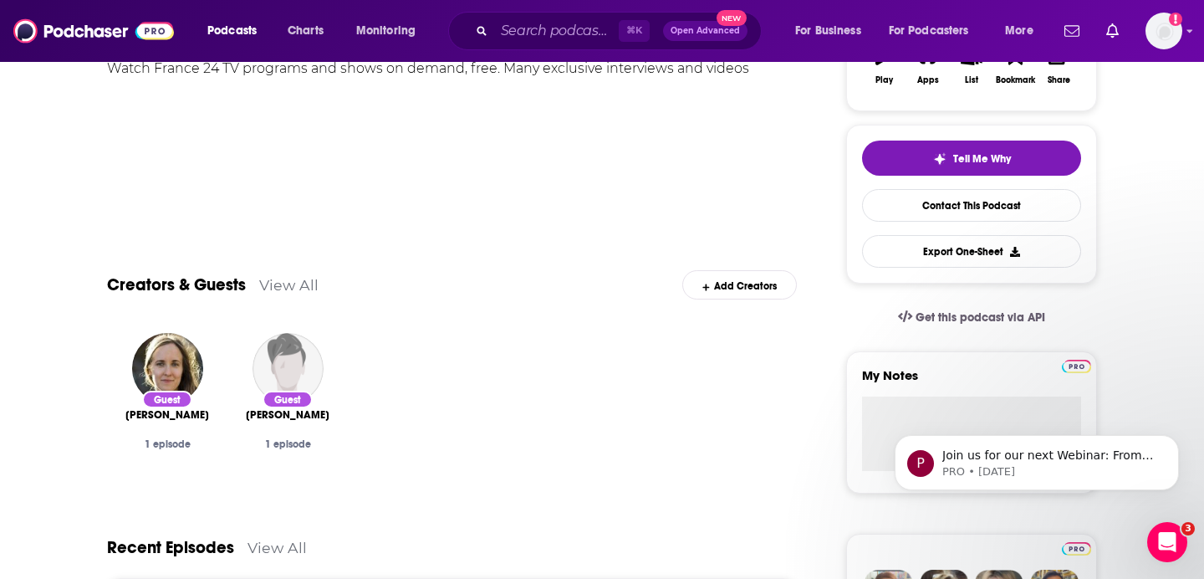
scroll to position [537, 0]
